Goal: Transaction & Acquisition: Purchase product/service

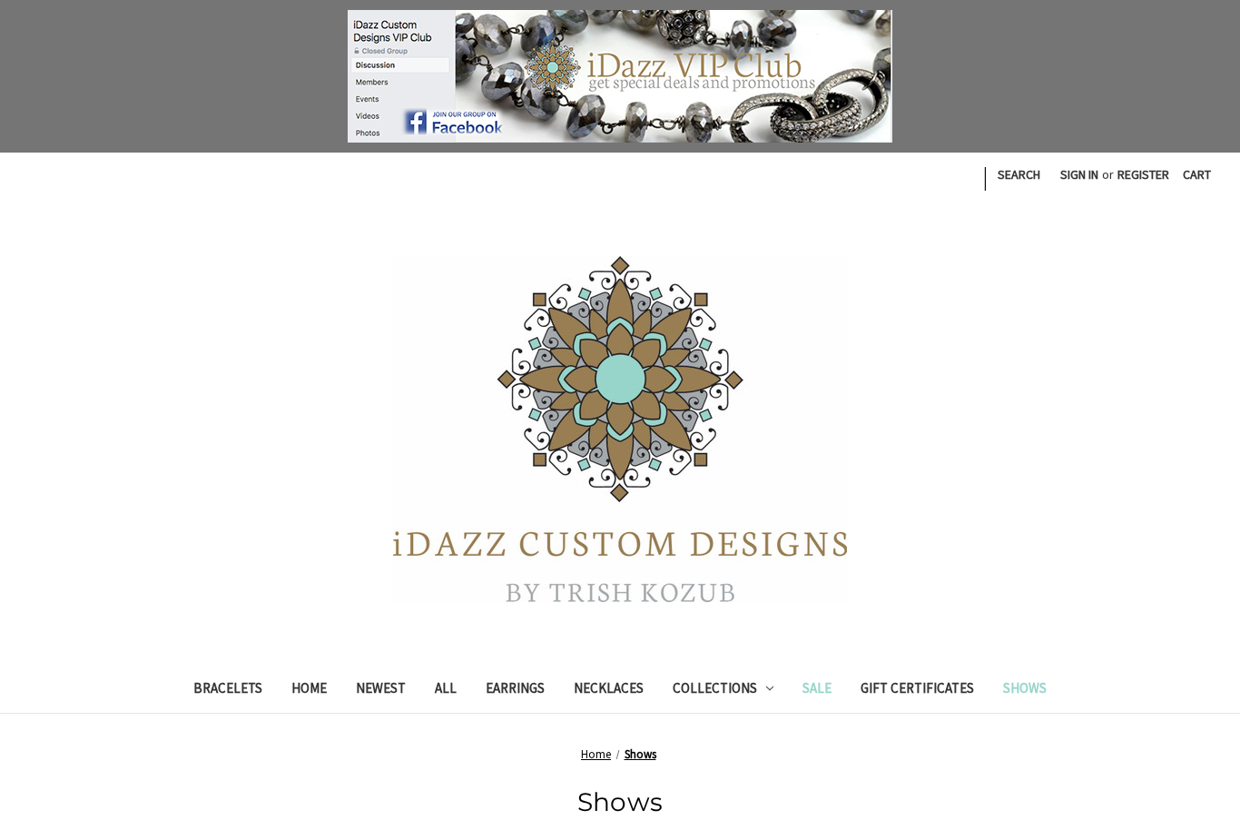
click at [824, 689] on link "Sale" at bounding box center [817, 690] width 58 height 44
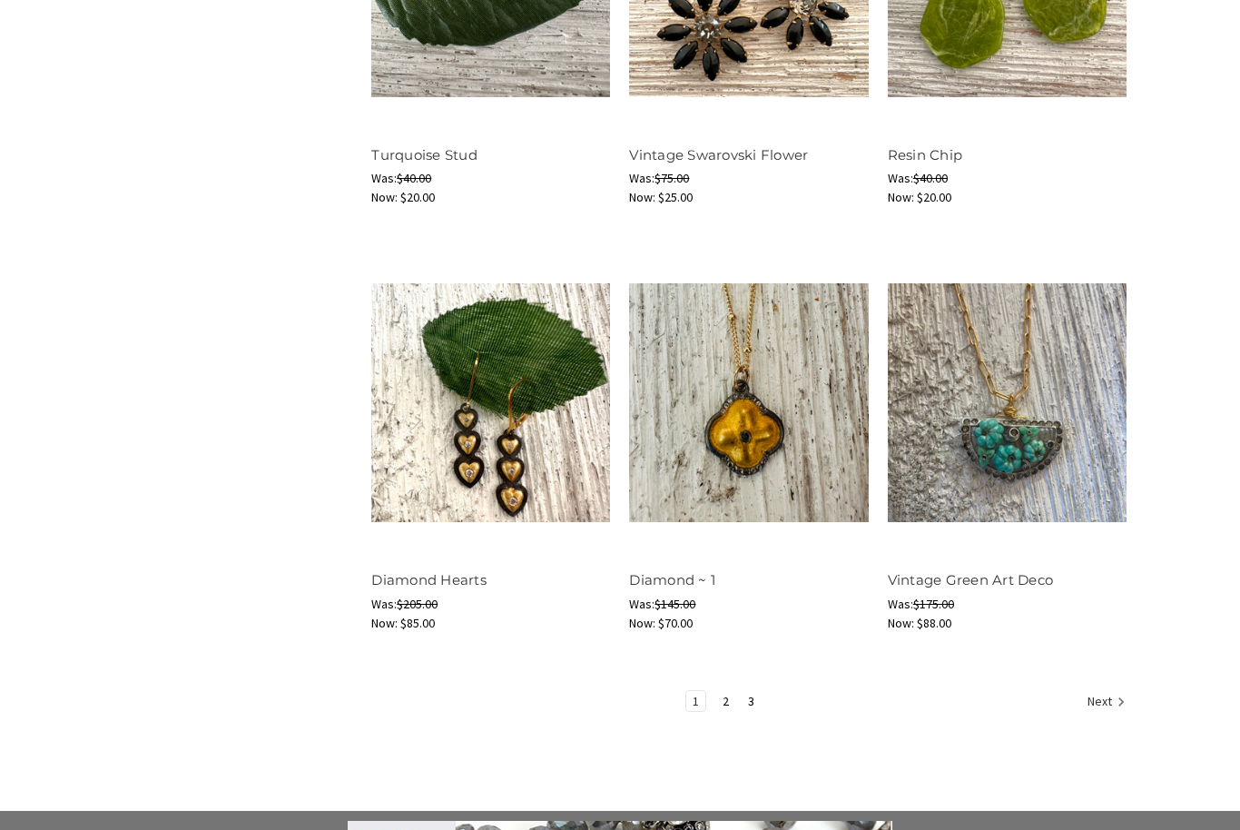
scroll to position [2118, 0]
click at [1112, 694] on icon "Next" at bounding box center [1121, 702] width 18 height 18
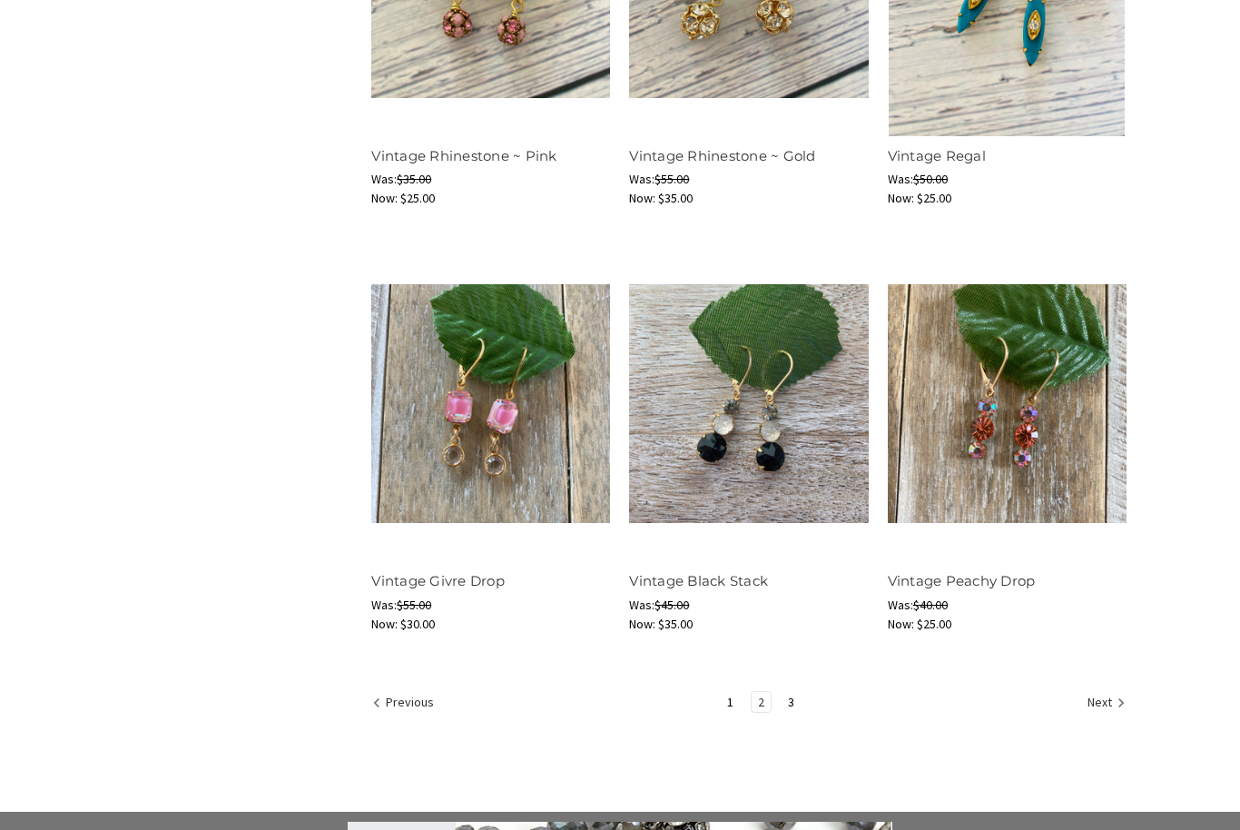
scroll to position [2117, 0]
click at [799, 692] on link "3" at bounding box center [791, 702] width 19 height 20
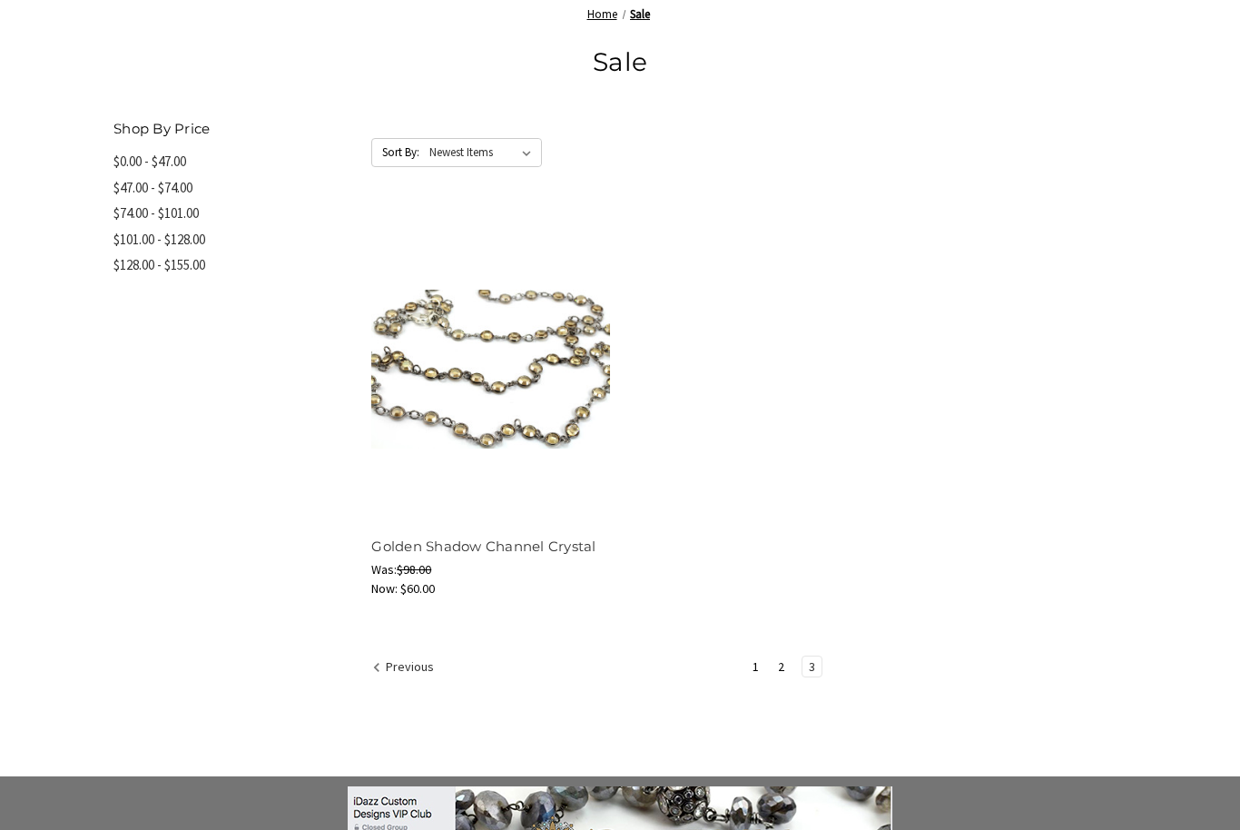
scroll to position [878, 0]
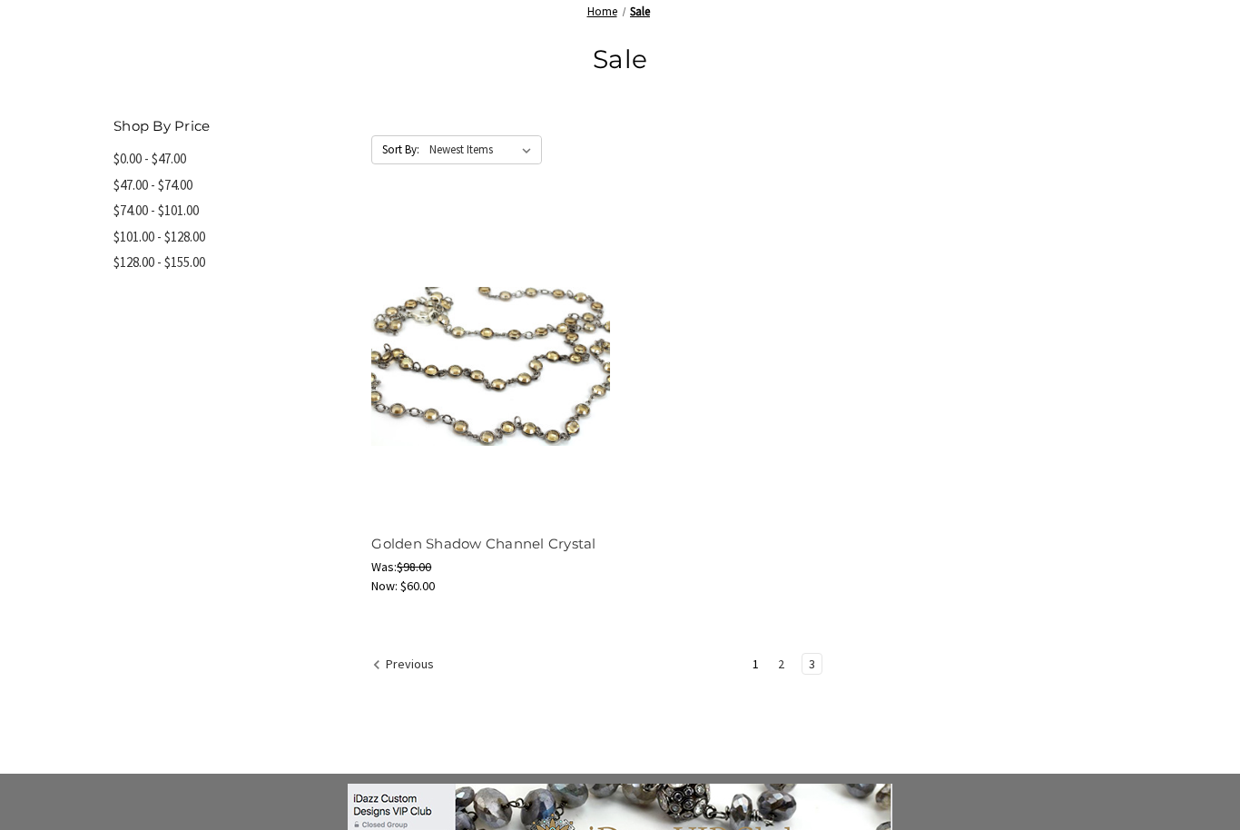
click at [783, 666] on link "2" at bounding box center [781, 664] width 19 height 20
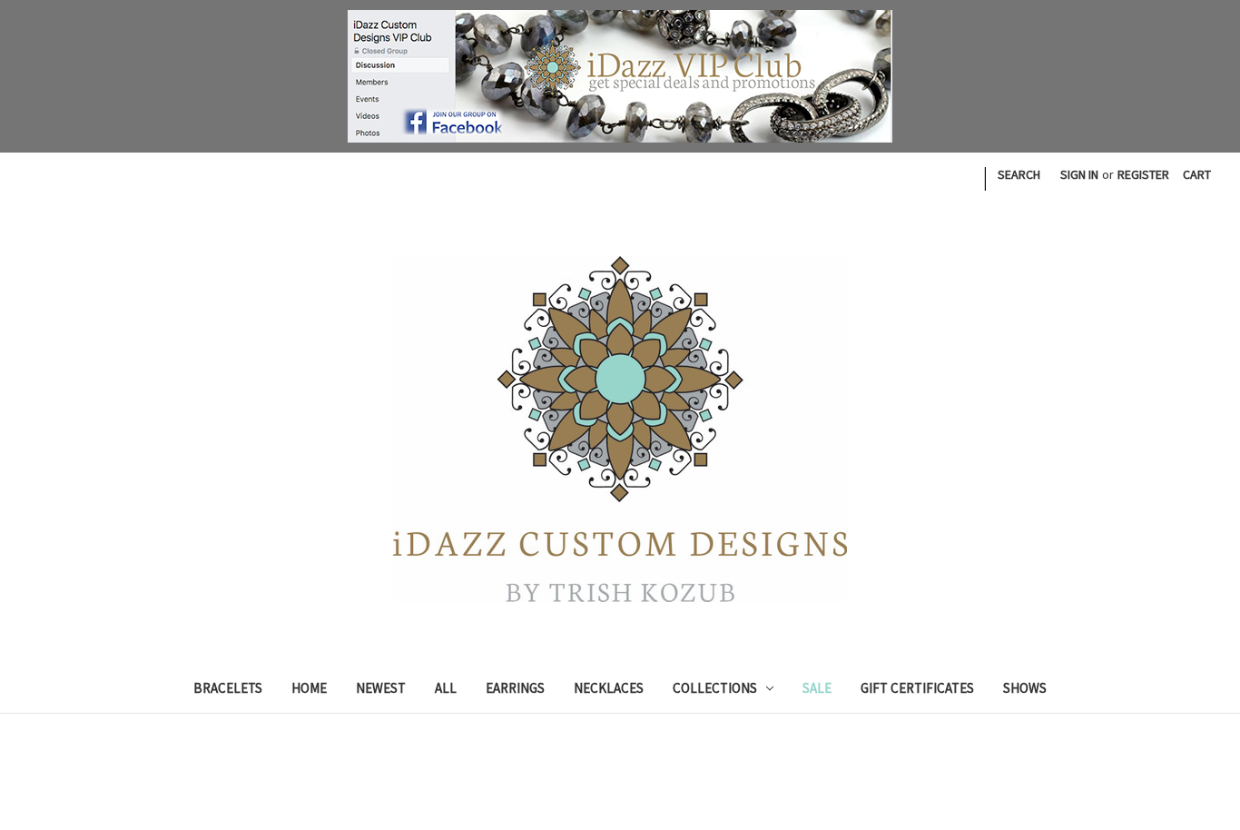
scroll to position [3, 0]
